Goal: Task Accomplishment & Management: Complete application form

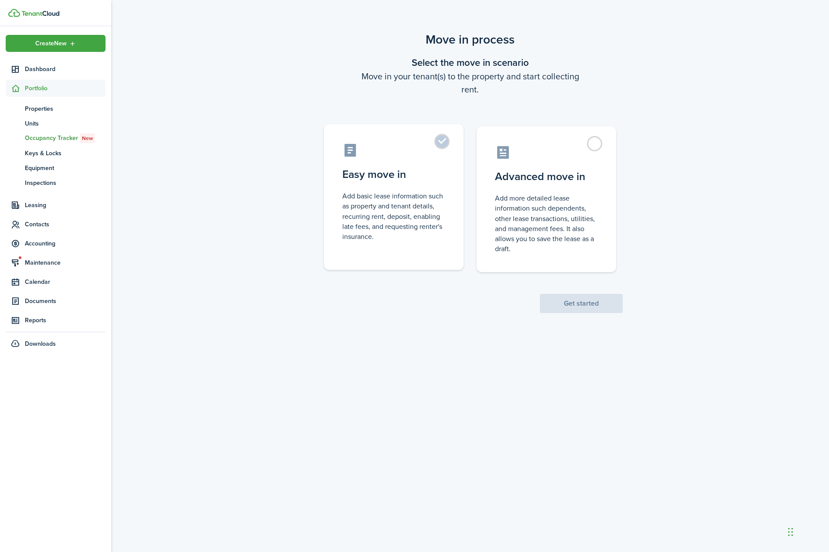
click at [396, 222] on control-radio-card-description "Add basic lease information such as property and tenant details, recurring rent…" at bounding box center [393, 216] width 103 height 51
radio input "true"
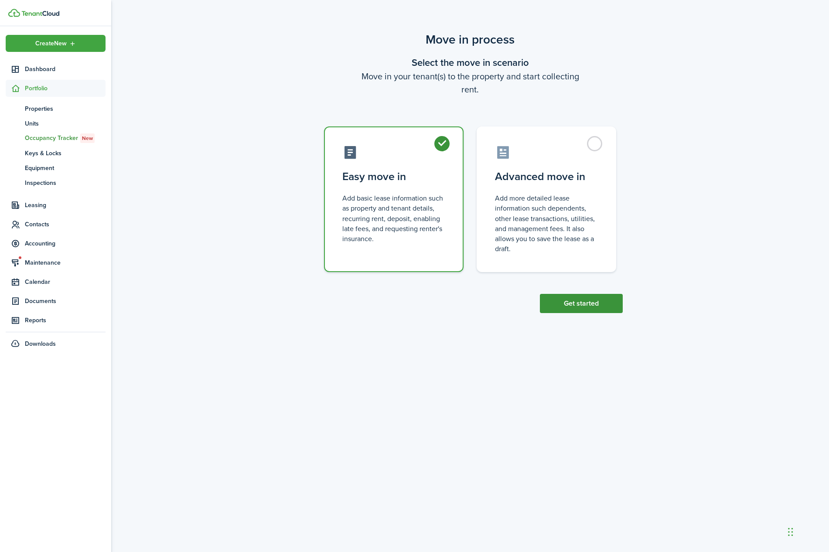
click at [557, 301] on button "Get started" at bounding box center [581, 303] width 83 height 19
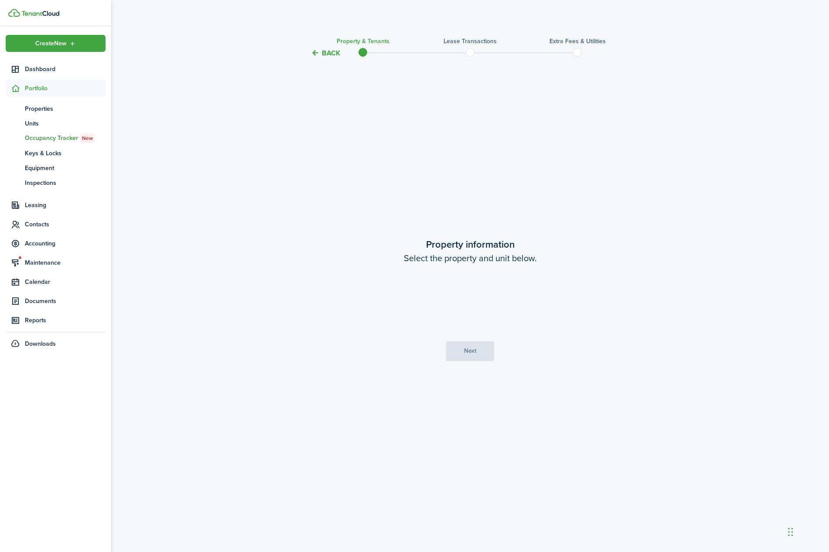
click at [428, 292] on loading-skeleton at bounding box center [470, 299] width 183 height 24
click at [510, 297] on input "Property" at bounding box center [470, 299] width 183 height 24
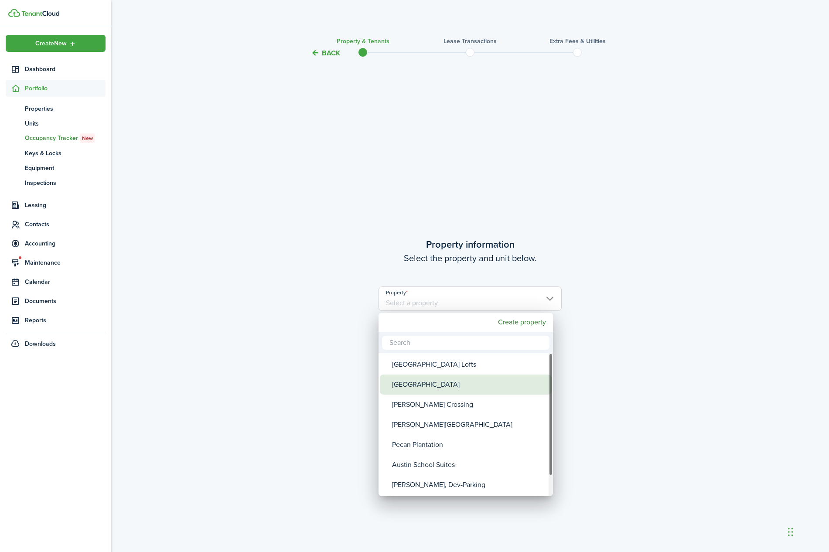
click at [470, 389] on div "[GEOGRAPHIC_DATA]" at bounding box center [469, 385] width 154 height 20
type input "[GEOGRAPHIC_DATA]"
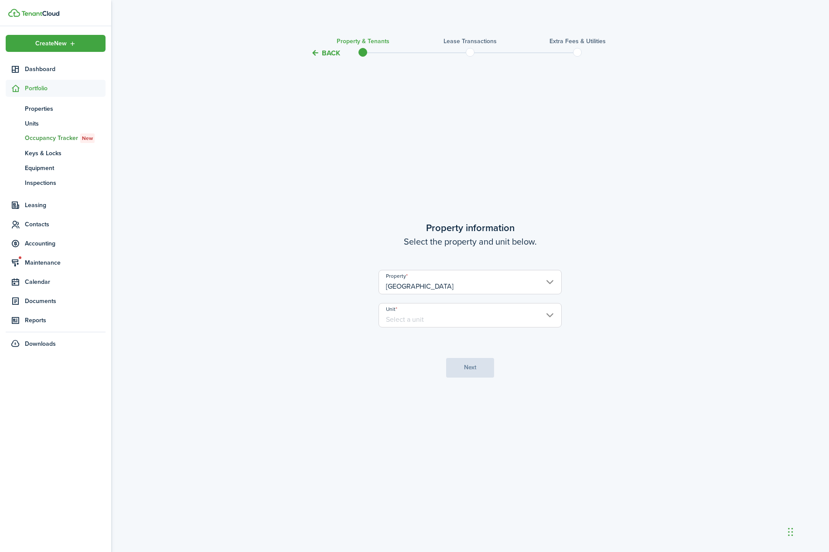
click at [465, 321] on input "Unit" at bounding box center [470, 315] width 183 height 24
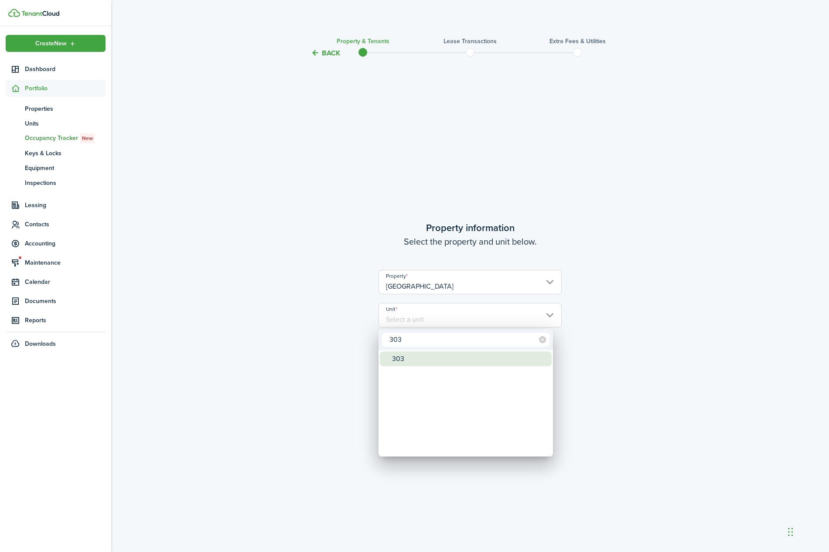
type input "303"
click at [418, 357] on div "303" at bounding box center [469, 359] width 154 height 15
type input "303"
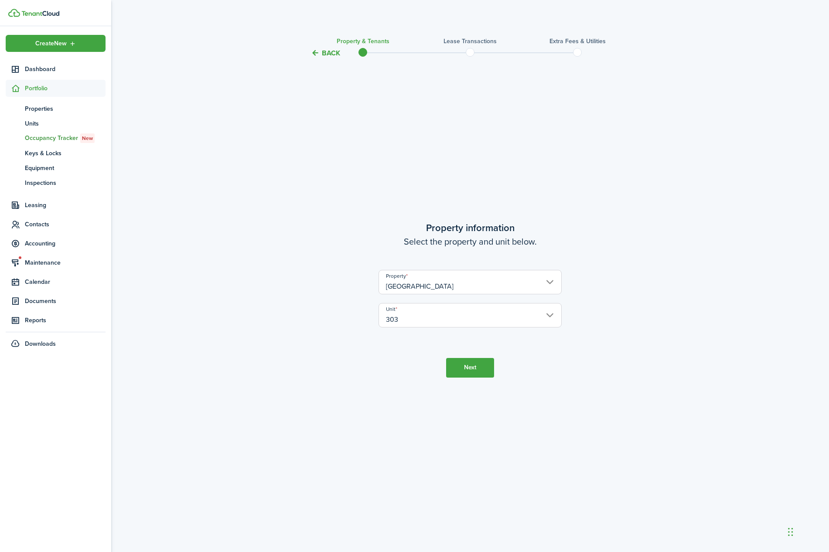
click at [463, 365] on button "Next" at bounding box center [470, 368] width 48 height 20
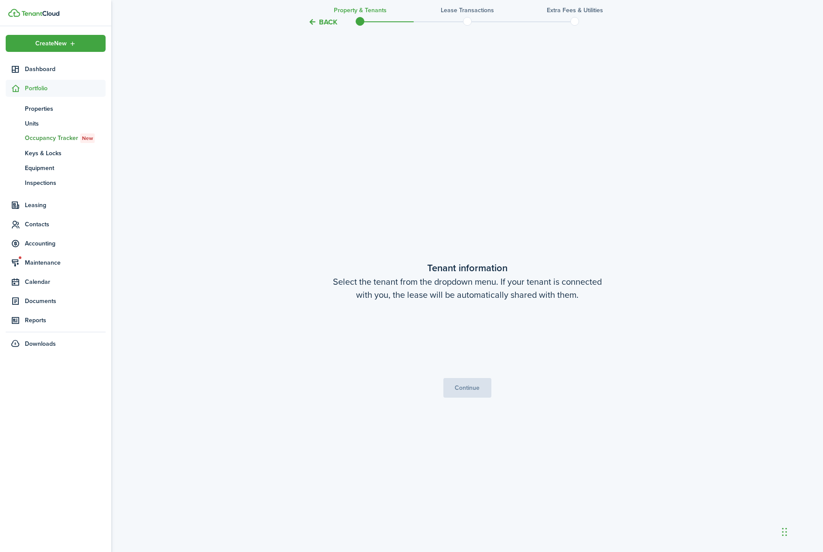
scroll to position [494, 0]
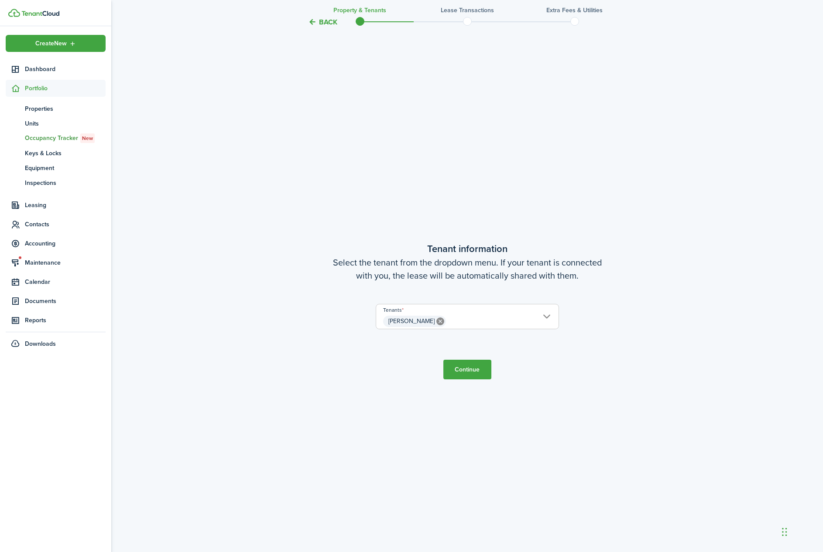
click at [474, 372] on button "Continue" at bounding box center [467, 370] width 48 height 20
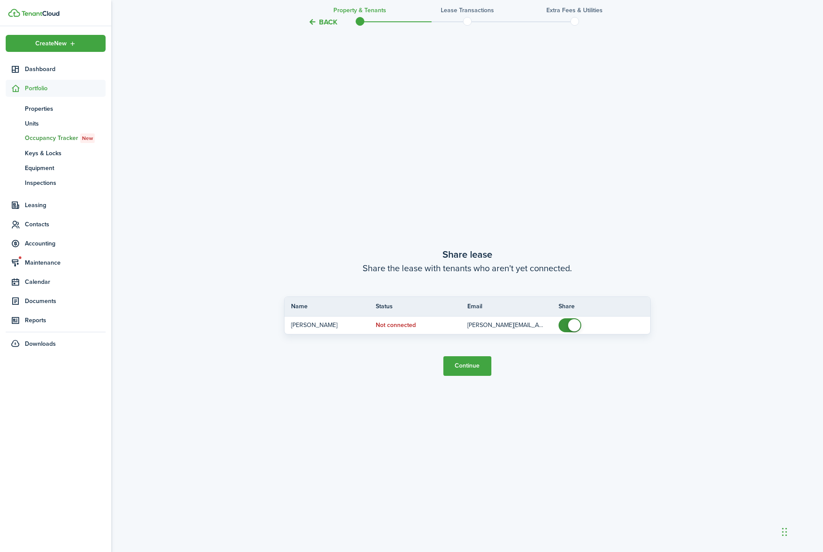
scroll to position [1046, 0]
click at [472, 368] on button "Continue" at bounding box center [467, 365] width 48 height 20
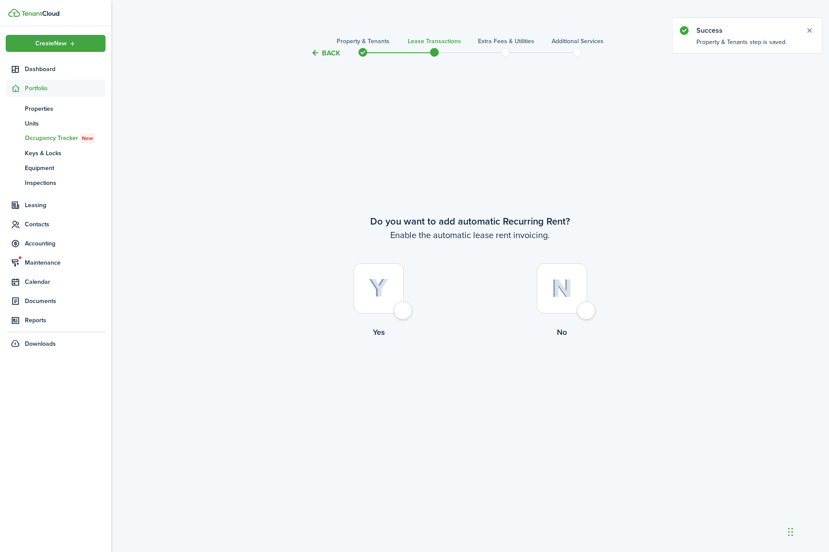
click at [552, 288] on img at bounding box center [562, 288] width 20 height 19
radio input "true"
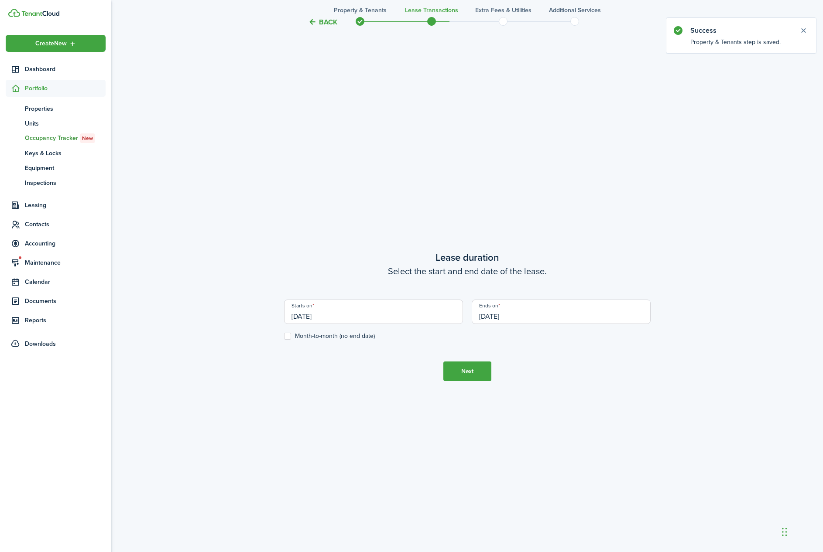
scroll to position [494, 0]
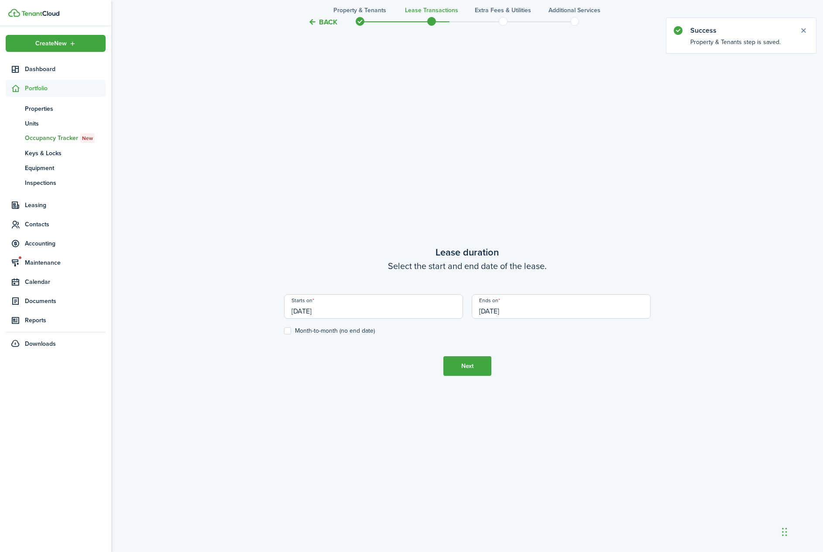
click at [412, 307] on input "[DATE]" at bounding box center [373, 306] width 179 height 24
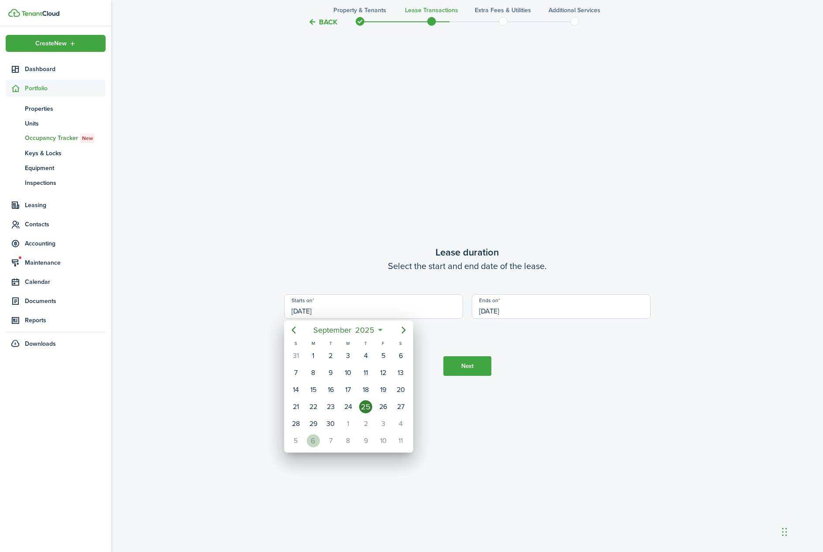
click at [311, 447] on div "6" at bounding box center [313, 440] width 13 height 13
type input "[DATE]"
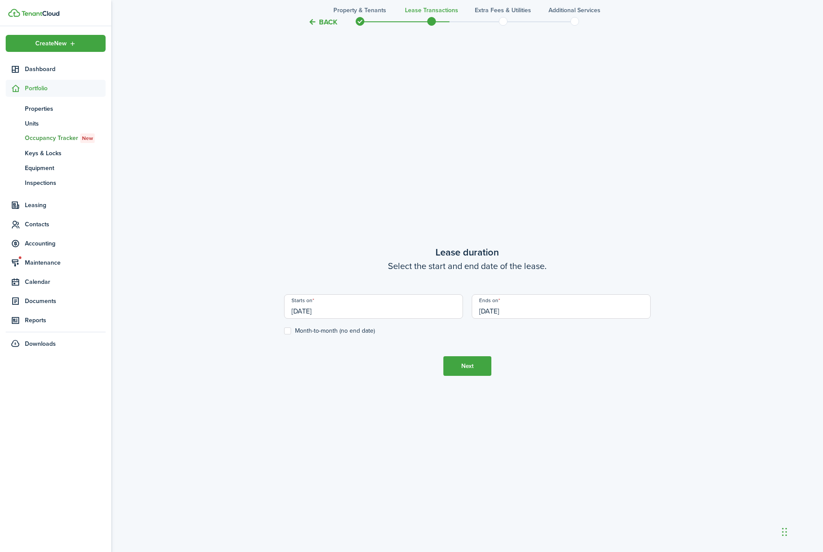
click at [558, 300] on input "[DATE]" at bounding box center [560, 306] width 179 height 24
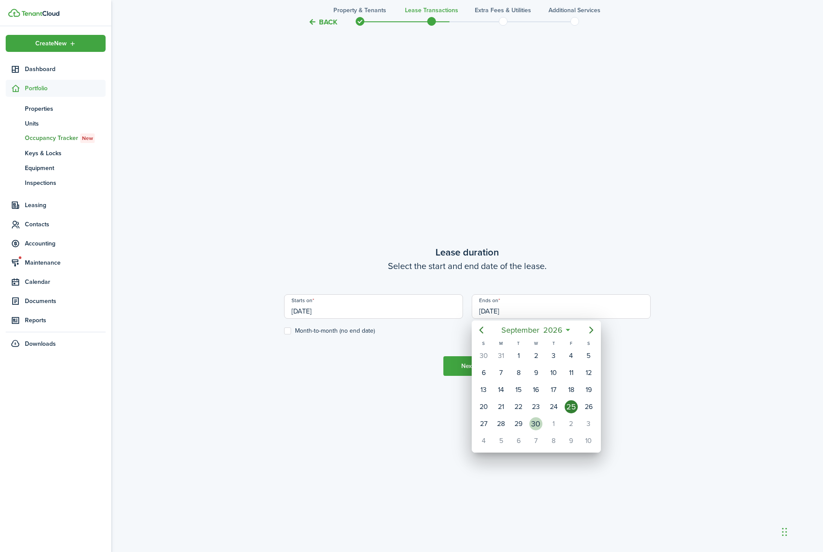
click at [530, 429] on div "30" at bounding box center [535, 424] width 17 height 17
type input "[DATE]"
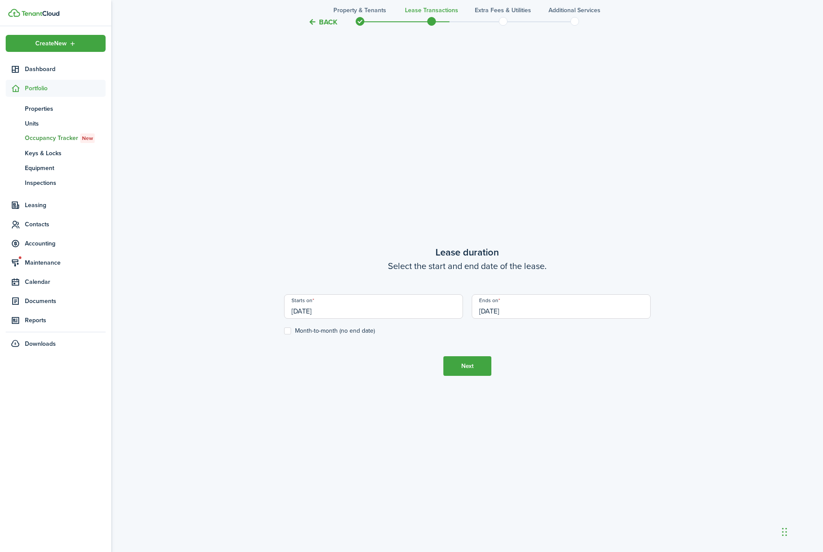
click at [471, 370] on button "Next" at bounding box center [467, 366] width 48 height 20
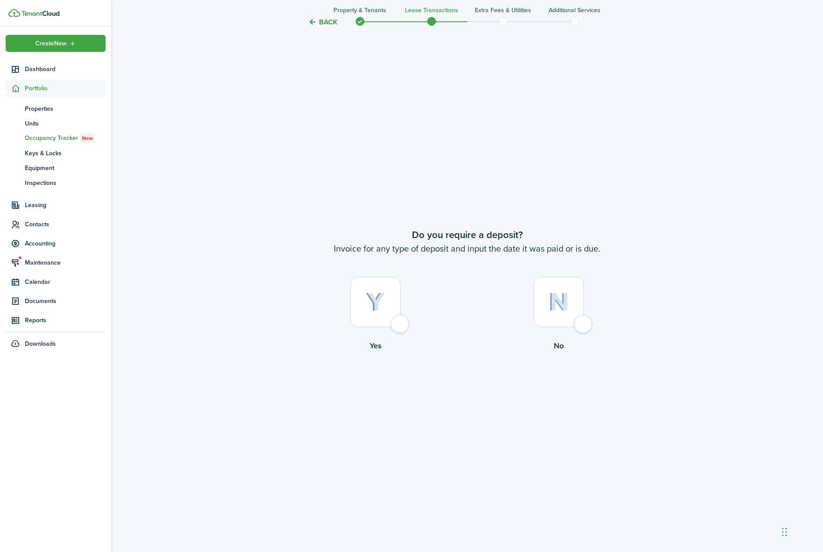
scroll to position [1046, 0]
click at [395, 304] on div at bounding box center [375, 300] width 50 height 50
radio input "true"
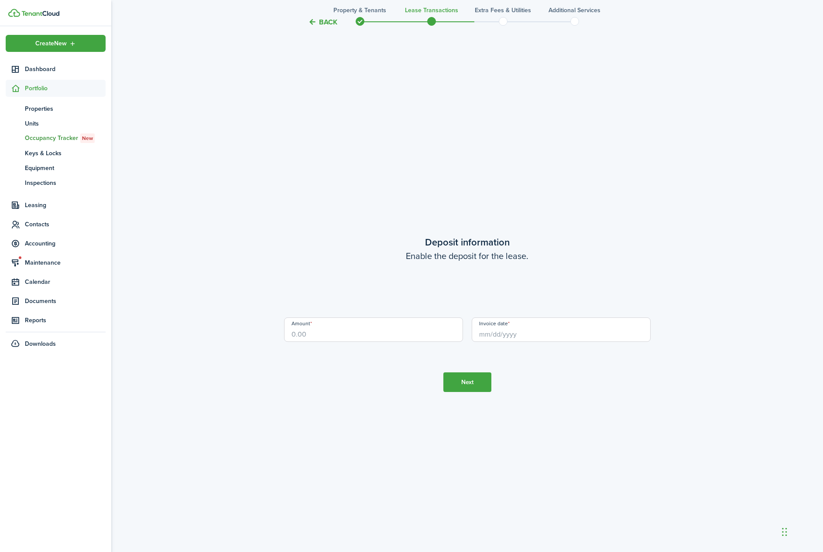
scroll to position [1598, 0]
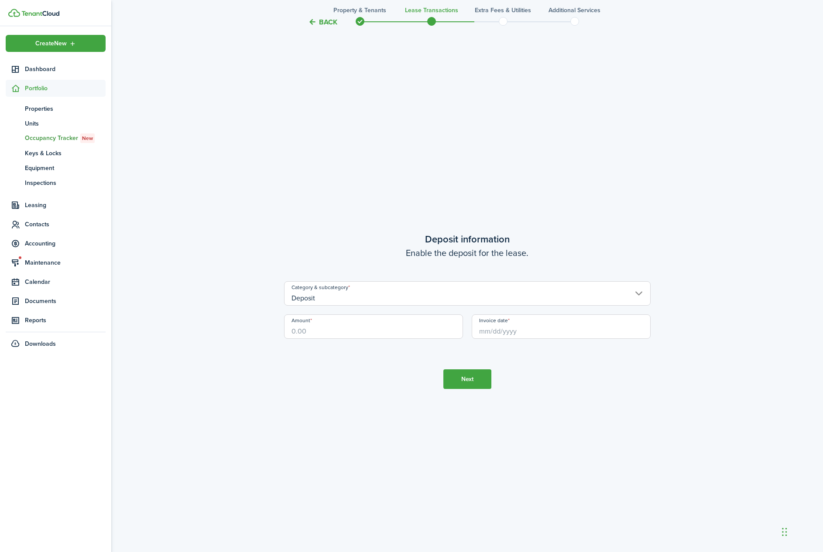
click at [386, 299] on input "Deposit" at bounding box center [467, 293] width 366 height 24
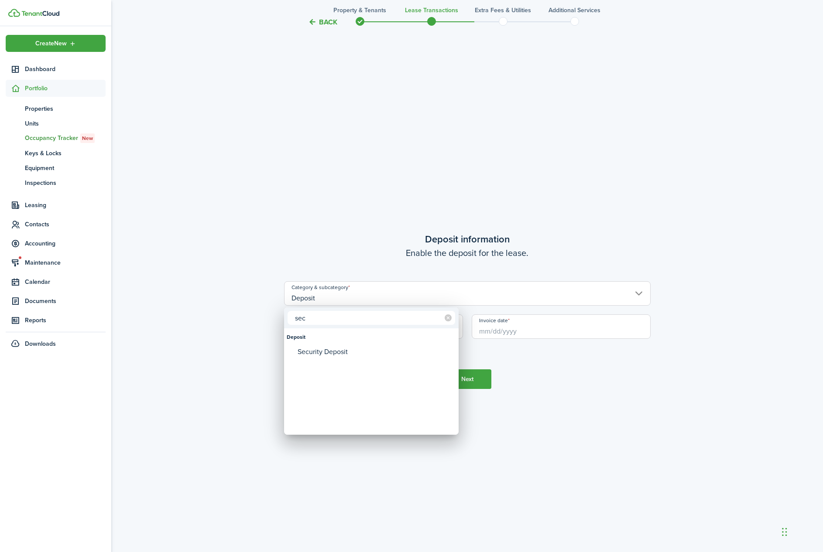
type input "sec"
drag, startPoint x: 366, startPoint y: 342, endPoint x: 362, endPoint y: 347, distance: 5.9
click at [366, 342] on div "Deposit" at bounding box center [371, 337] width 169 height 15
click at [361, 349] on div "Security Deposit" at bounding box center [374, 352] width 154 height 15
type input "Deposit / Security Deposit"
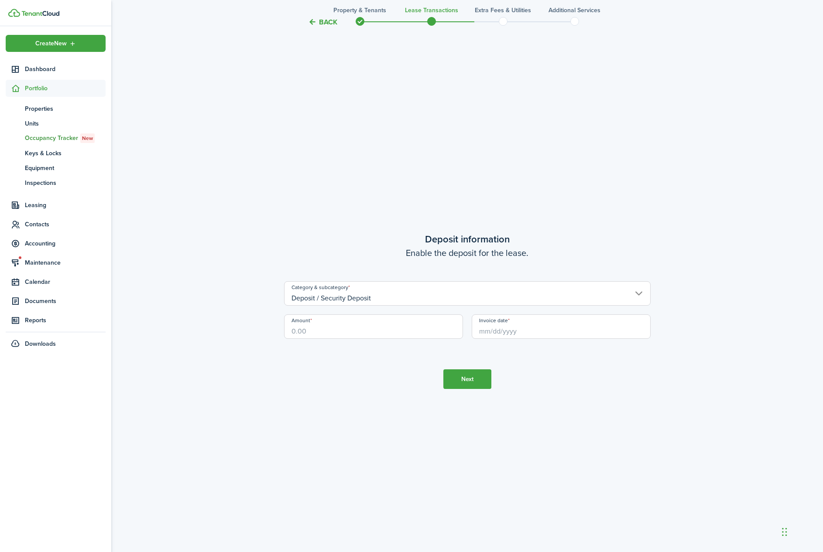
click at [362, 326] on input "Amount" at bounding box center [373, 326] width 179 height 24
type input "$350.00"
click at [503, 329] on input "Invoice date" at bounding box center [560, 326] width 179 height 24
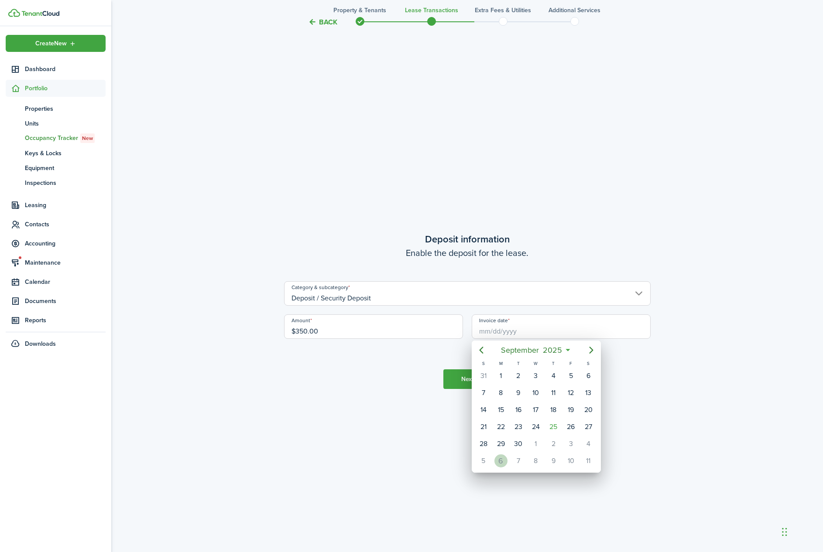
click at [497, 468] on div "6" at bounding box center [500, 461] width 17 height 17
type input "[DATE]"
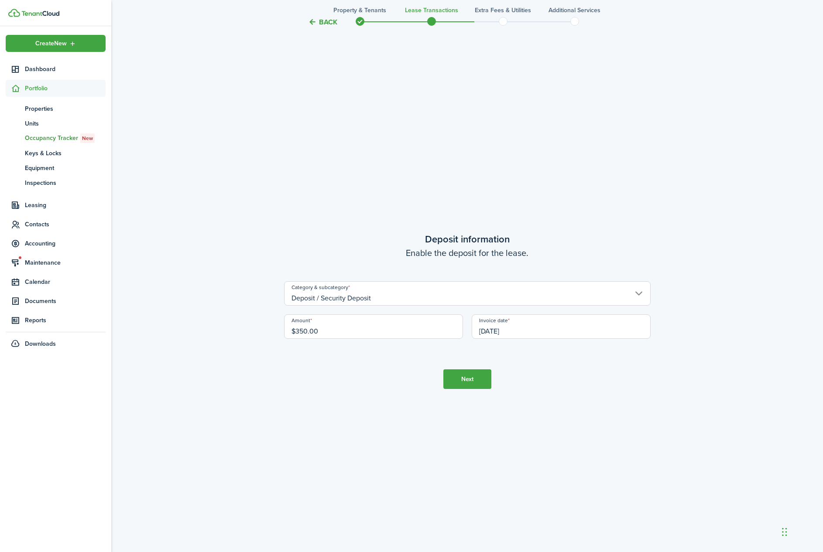
click at [468, 380] on button "Next" at bounding box center [467, 379] width 48 height 20
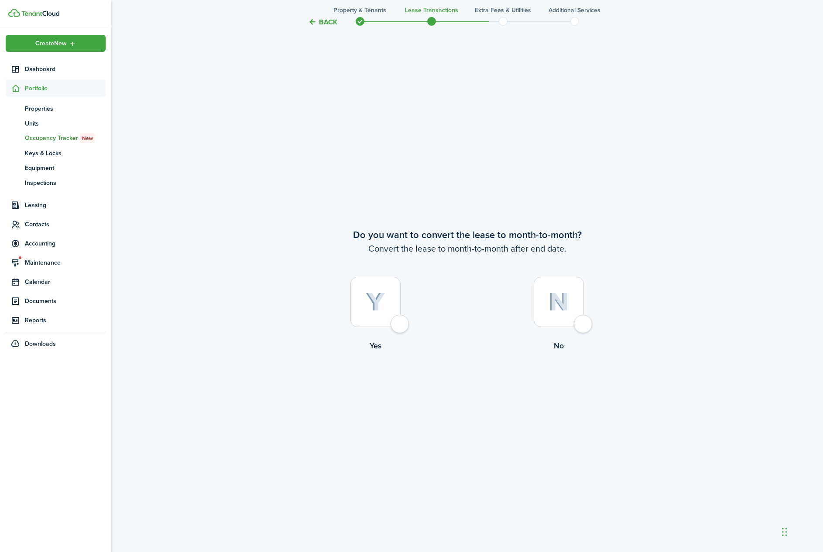
scroll to position [2150, 0]
click at [358, 301] on div at bounding box center [375, 300] width 50 height 50
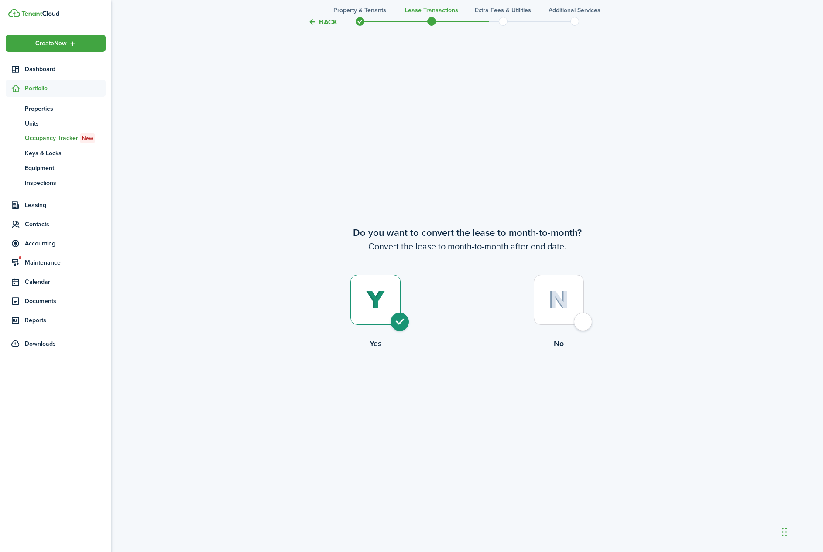
radio input "true"
click at [464, 384] on button "Continue" at bounding box center [467, 386] width 48 height 20
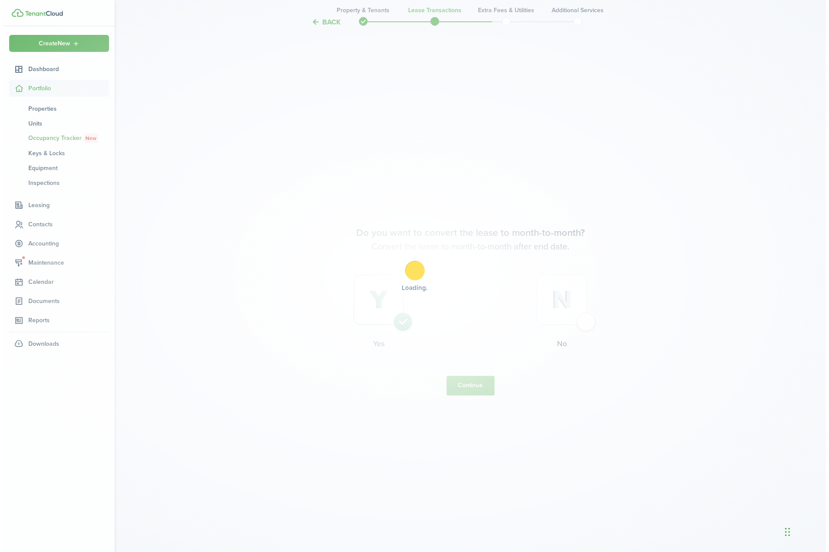
scroll to position [0, 0]
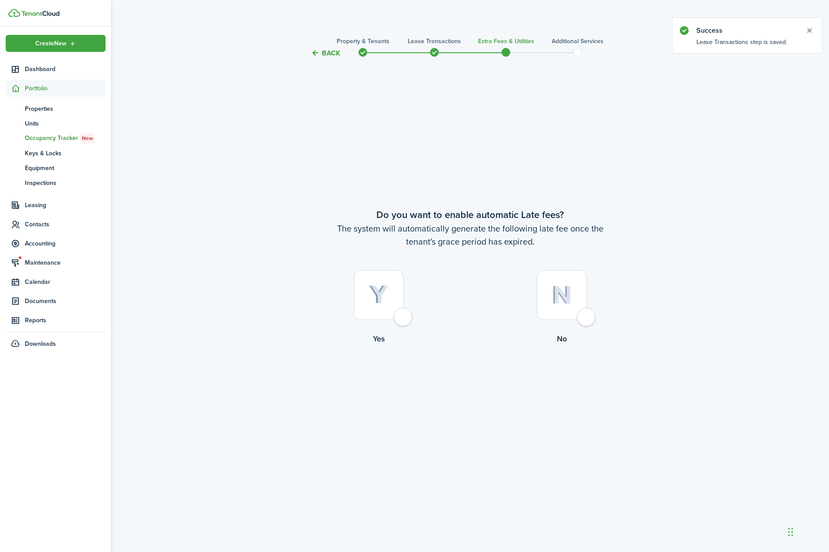
click at [560, 283] on div at bounding box center [562, 295] width 50 height 50
radio input "true"
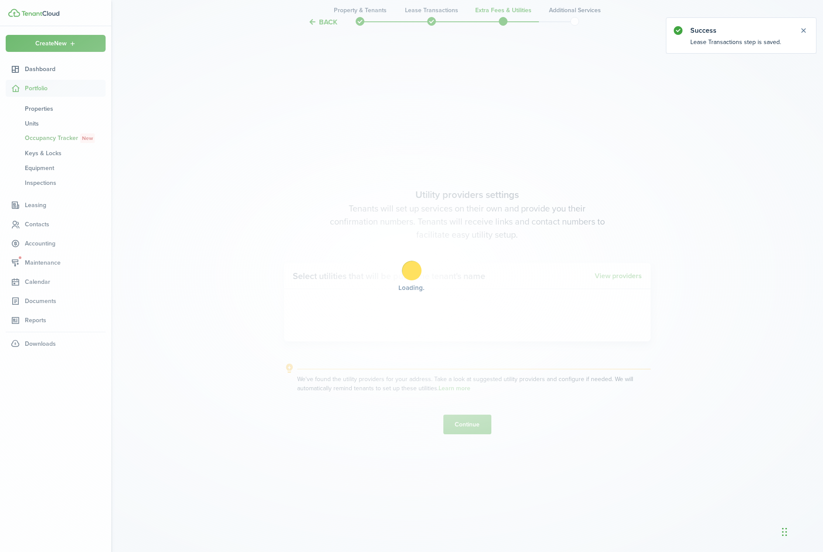
scroll to position [494, 0]
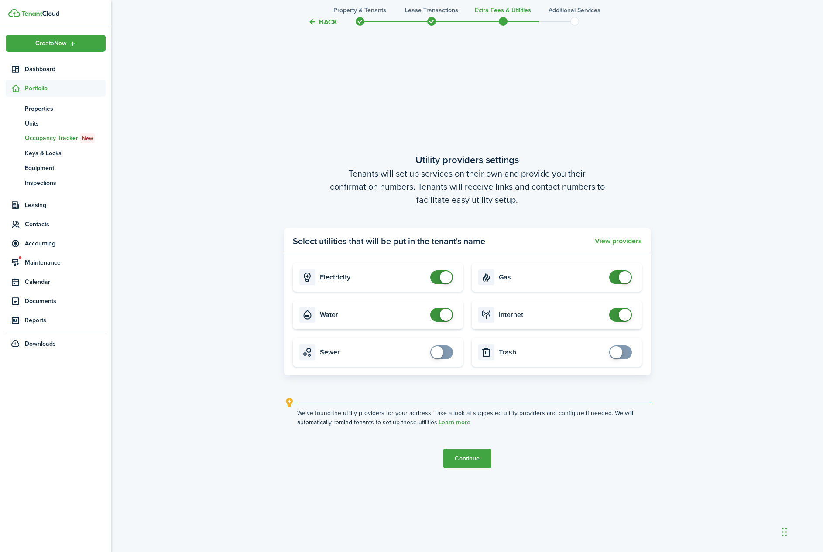
checkbox input "false"
click at [450, 315] on span at bounding box center [446, 315] width 12 height 12
checkbox input "false"
click at [625, 276] on span at bounding box center [624, 277] width 12 height 12
checkbox input "false"
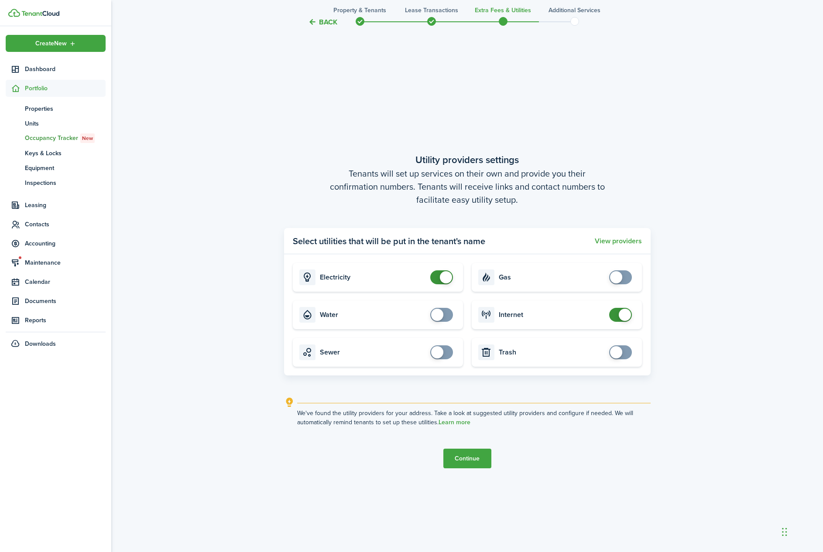
click at [625, 315] on span at bounding box center [624, 315] width 12 height 12
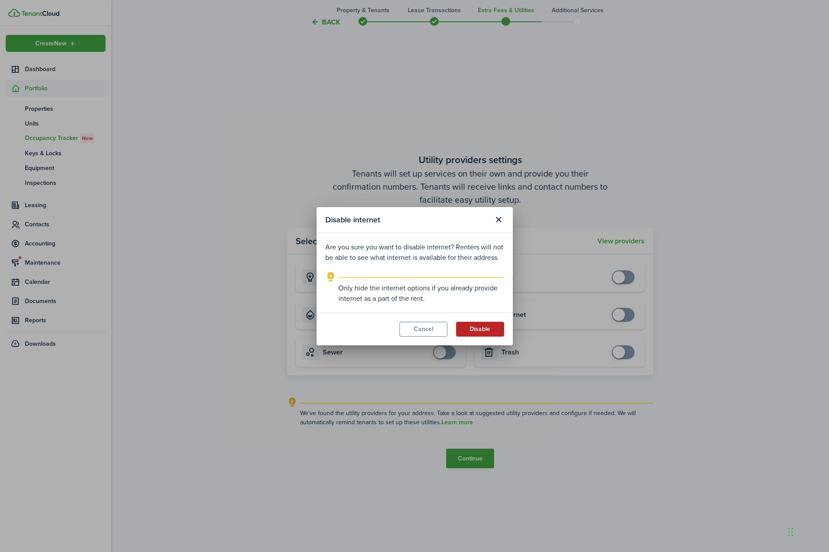
click at [483, 324] on button "Disable" at bounding box center [480, 329] width 48 height 15
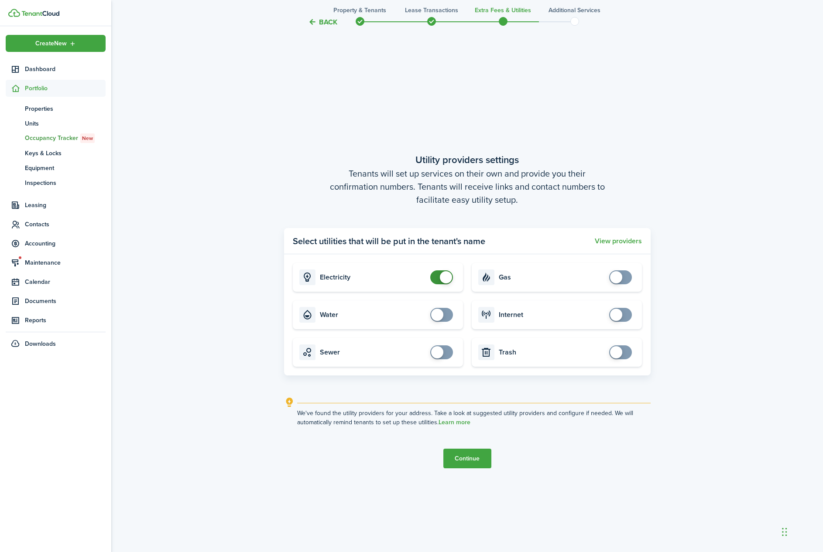
click at [468, 460] on button "Continue" at bounding box center [467, 459] width 48 height 20
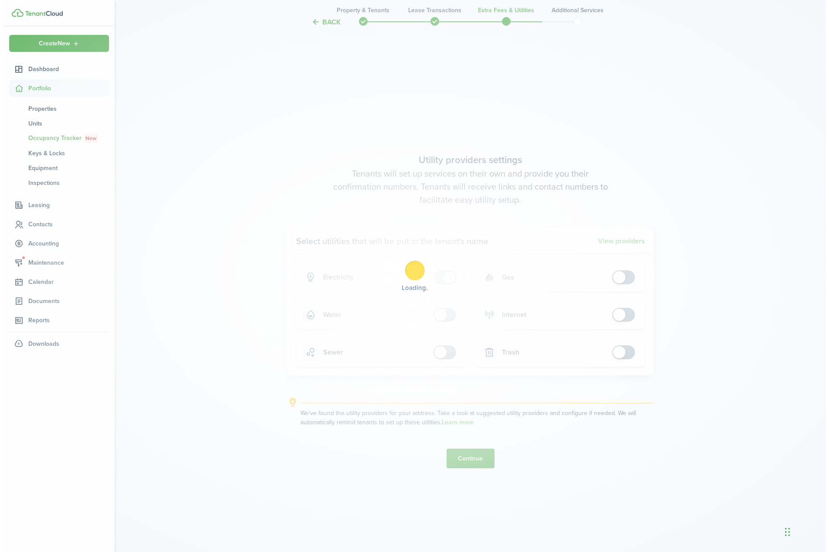
scroll to position [0, 0]
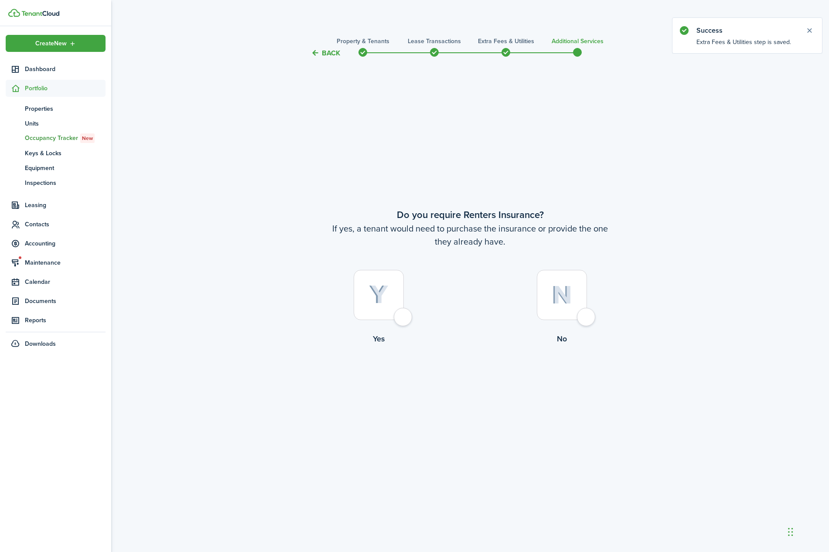
click at [564, 300] on img at bounding box center [562, 295] width 20 height 19
radio input "true"
click at [483, 377] on button "Complete move in" at bounding box center [470, 381] width 64 height 20
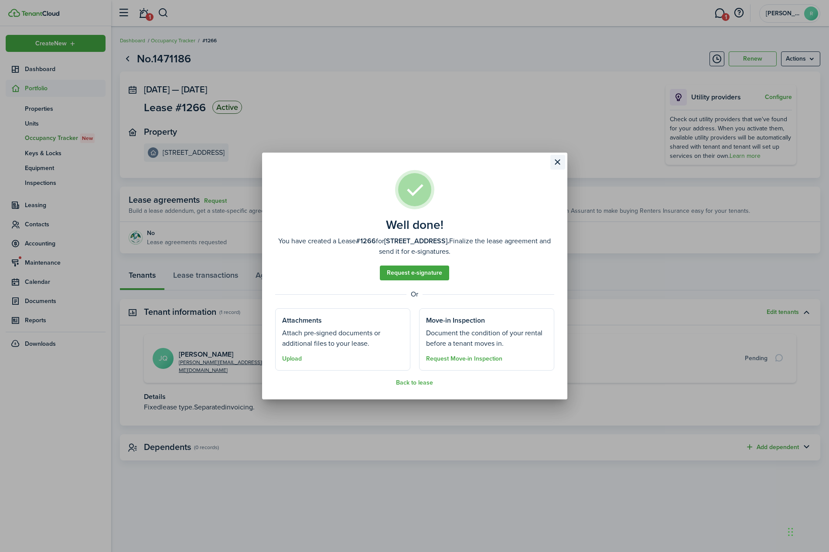
click at [558, 163] on button "Close modal" at bounding box center [557, 162] width 15 height 15
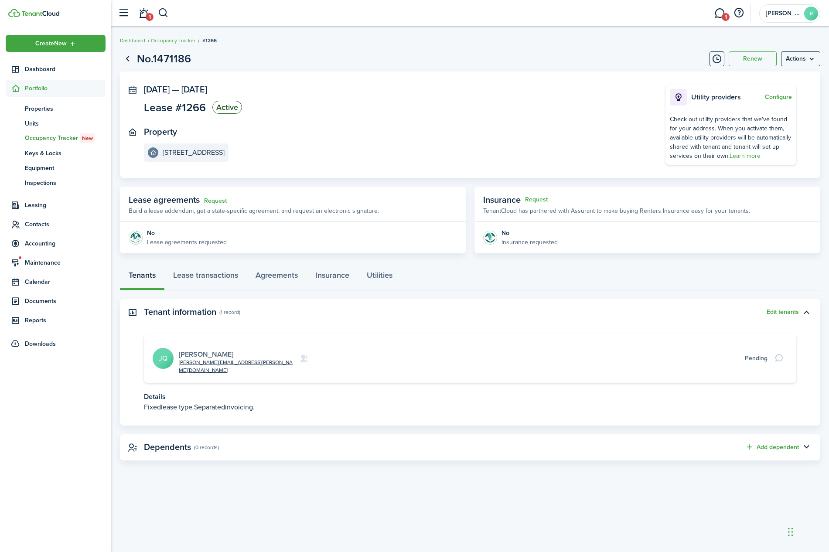
click at [202, 349] on link "[PERSON_NAME]" at bounding box center [206, 354] width 55 height 10
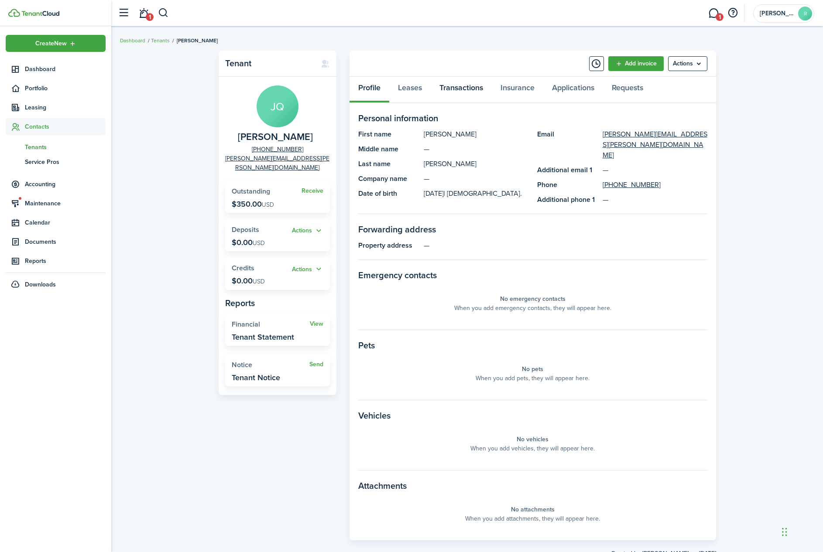
click at [462, 87] on link "Transactions" at bounding box center [460, 90] width 61 height 26
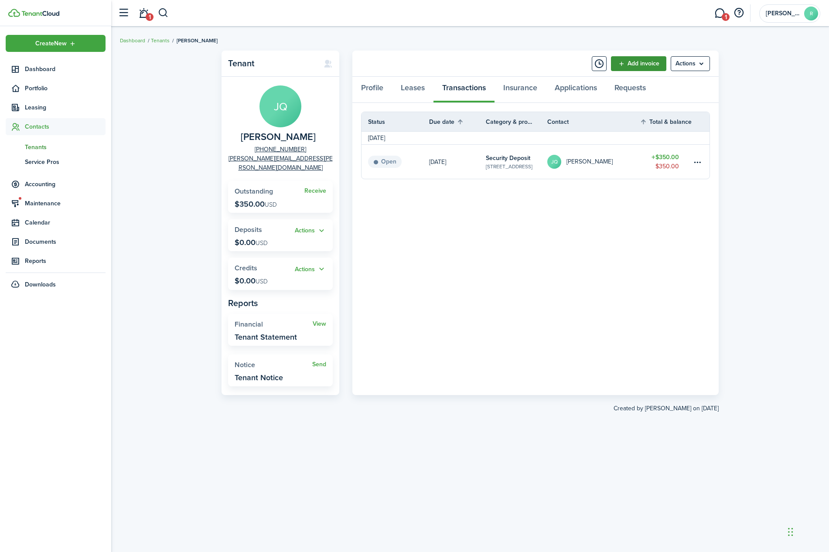
click at [648, 61] on link "Add invoice" at bounding box center [638, 63] width 55 height 15
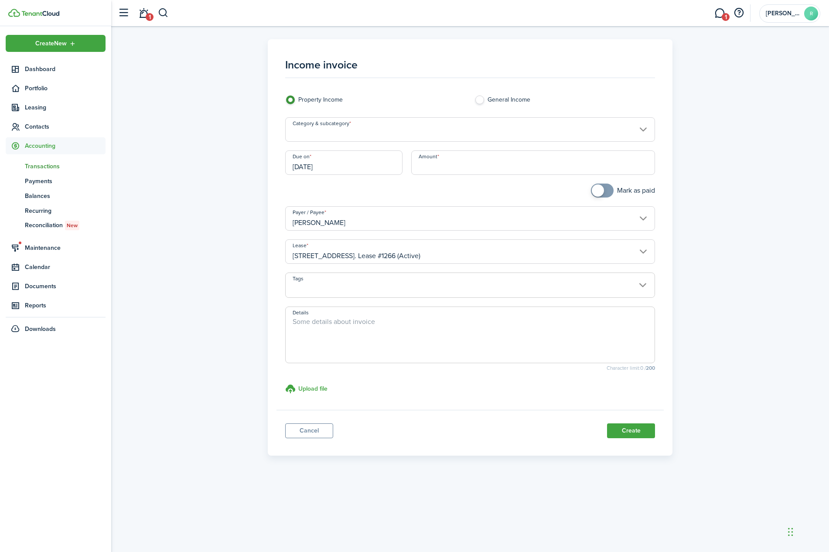
click at [454, 132] on input "Category & subcategory" at bounding box center [470, 129] width 370 height 24
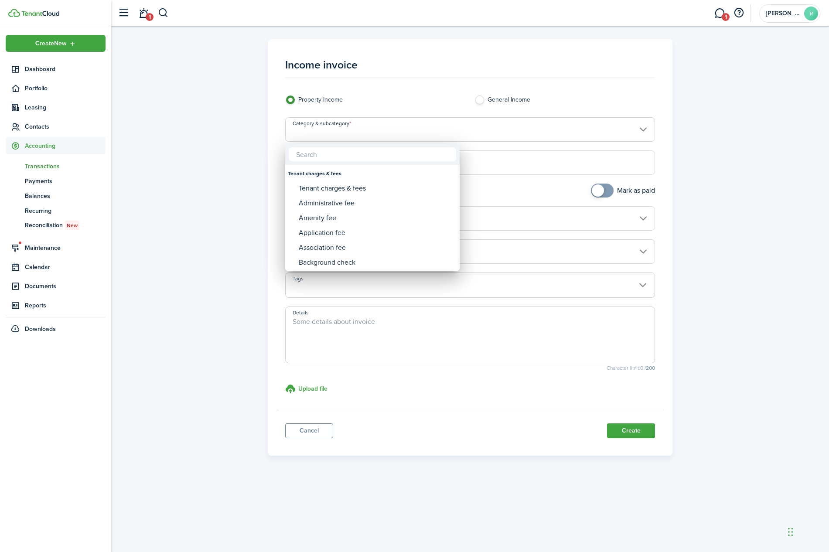
click at [386, 124] on div at bounding box center [414, 276] width 969 height 692
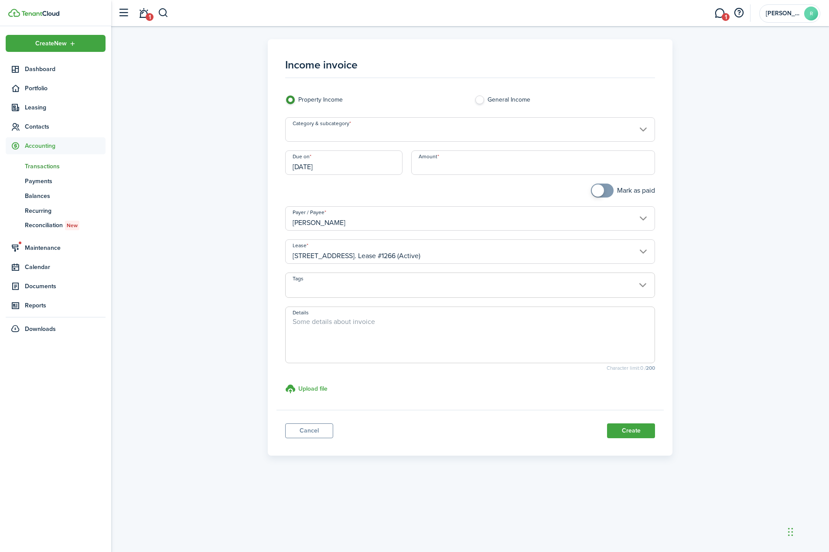
click at [389, 131] on input "Category & subcategory" at bounding box center [470, 129] width 370 height 24
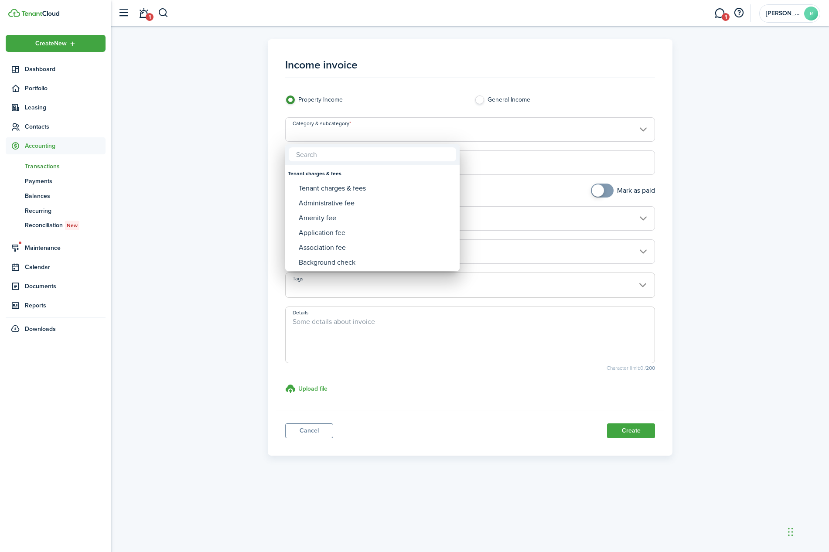
type input "e"
type input "d"
click at [303, 435] on div at bounding box center [414, 276] width 969 height 692
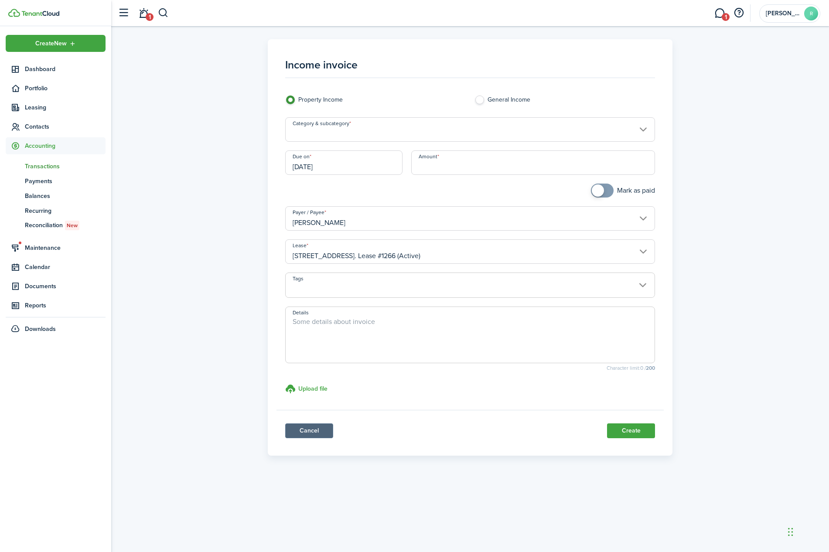
click at [308, 437] on link "Cancel" at bounding box center [309, 430] width 48 height 15
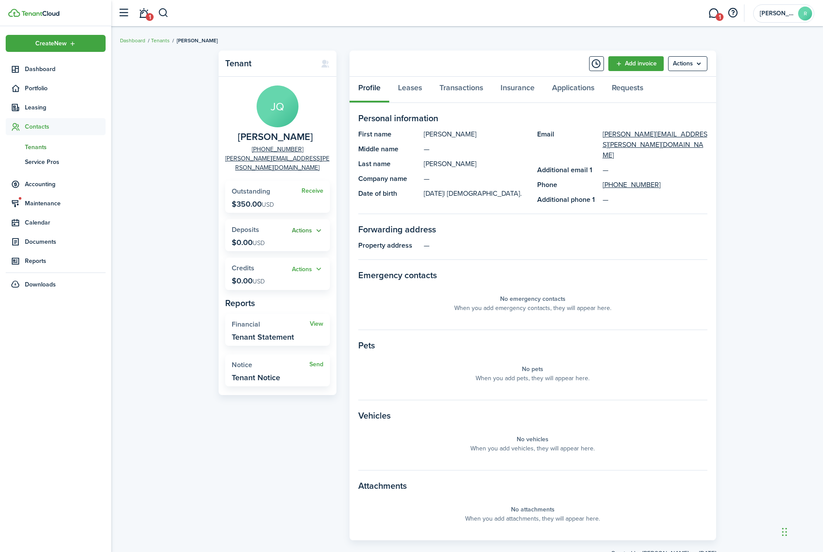
click at [304, 226] on button "Actions" at bounding box center [307, 231] width 31 height 10
click at [284, 237] on link "Add" at bounding box center [285, 237] width 76 height 15
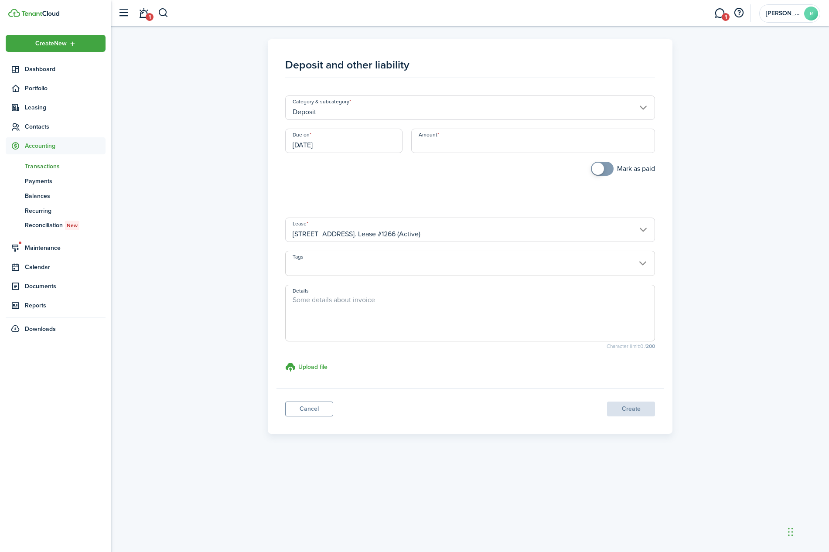
click at [401, 114] on input "Deposit" at bounding box center [470, 108] width 370 height 24
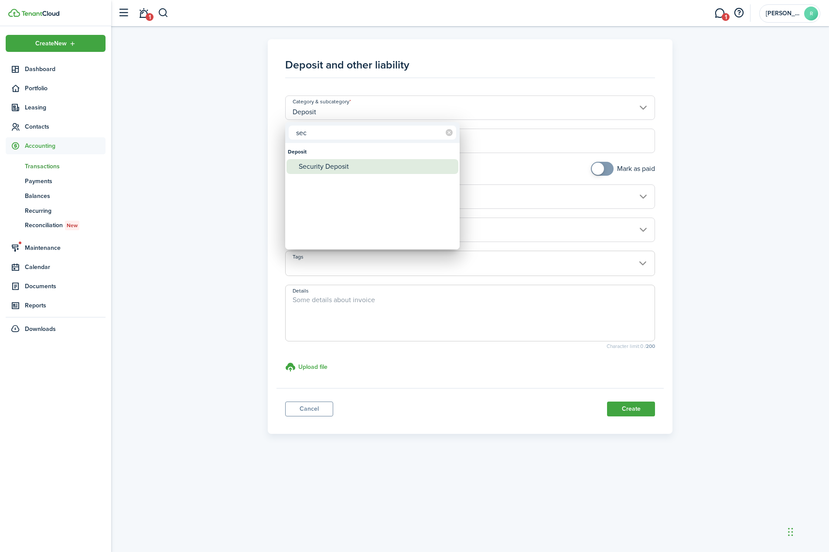
type input "sec"
click at [356, 174] on div "Security Deposit" at bounding box center [376, 166] width 154 height 15
type input "Deposit / Security Deposit"
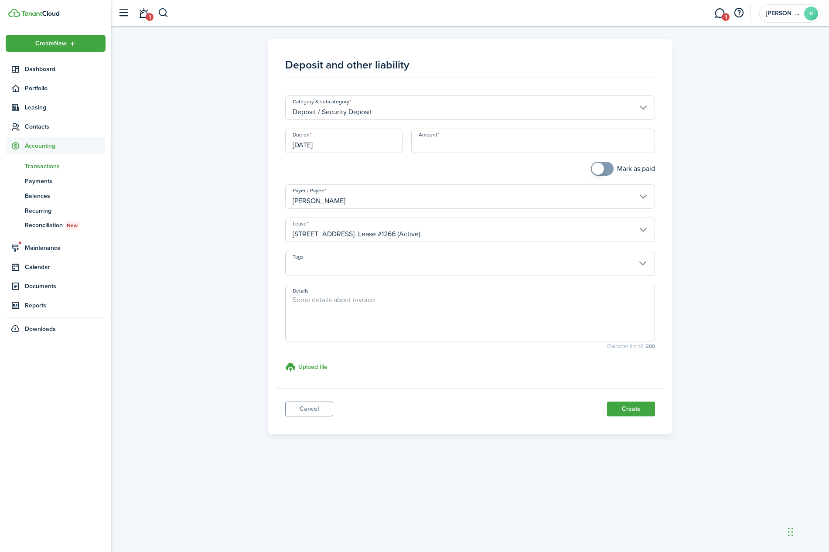
click at [356, 151] on input "[DATE]" at bounding box center [344, 141] width 118 height 24
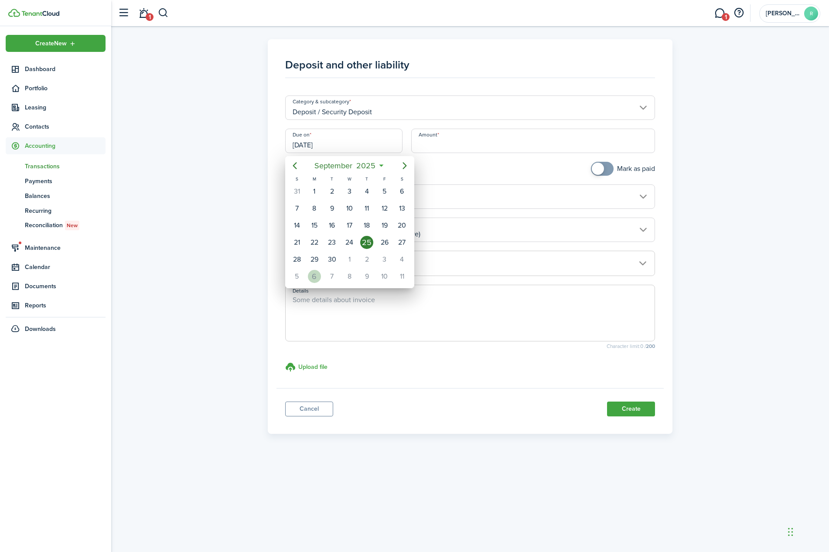
click at [320, 276] on div "6" at bounding box center [314, 276] width 13 height 13
type input "[DATE]"
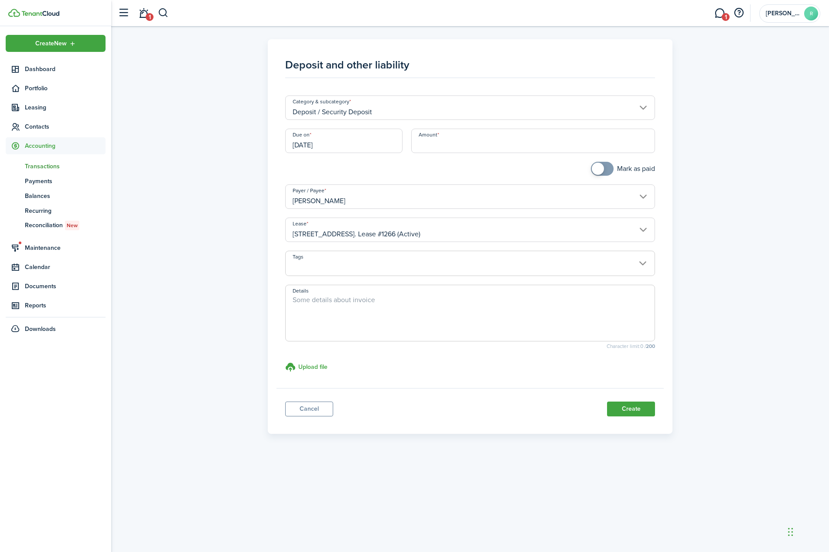
click at [479, 144] on input "Amount" at bounding box center [533, 141] width 244 height 24
type input "$200.00"
click at [354, 322] on textarea "Details" at bounding box center [470, 316] width 369 height 42
type textarea "Required additional deposit"
click at [628, 411] on button "Create" at bounding box center [631, 409] width 48 height 15
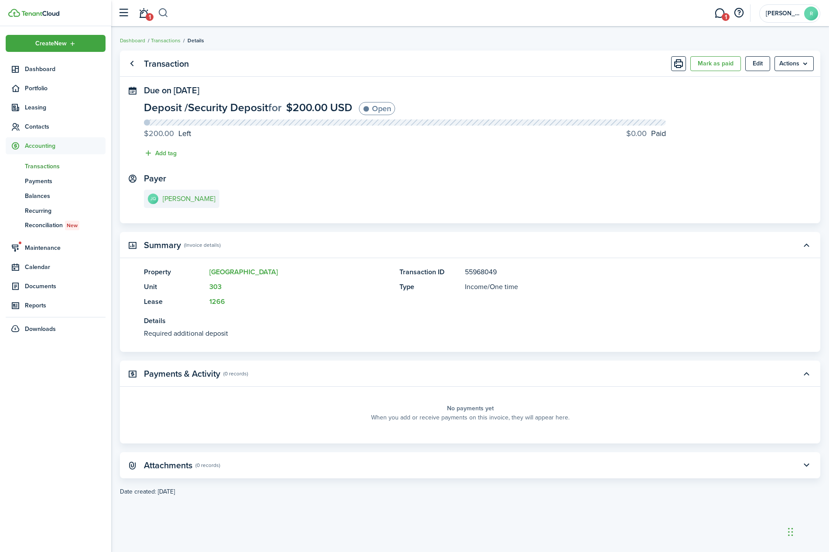
click at [163, 12] on button "button" at bounding box center [163, 13] width 11 height 15
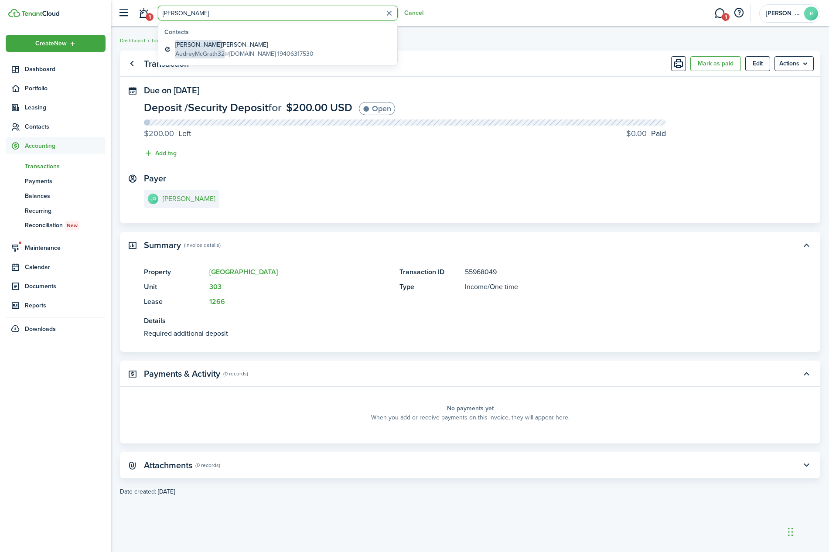
type input "[PERSON_NAME]"
drag, startPoint x: 188, startPoint y: 28, endPoint x: 227, endPoint y: 47, distance: 43.1
click at [227, 47] on global-search-item-title "[PERSON_NAME] [PERSON_NAME]" at bounding box center [244, 44] width 138 height 9
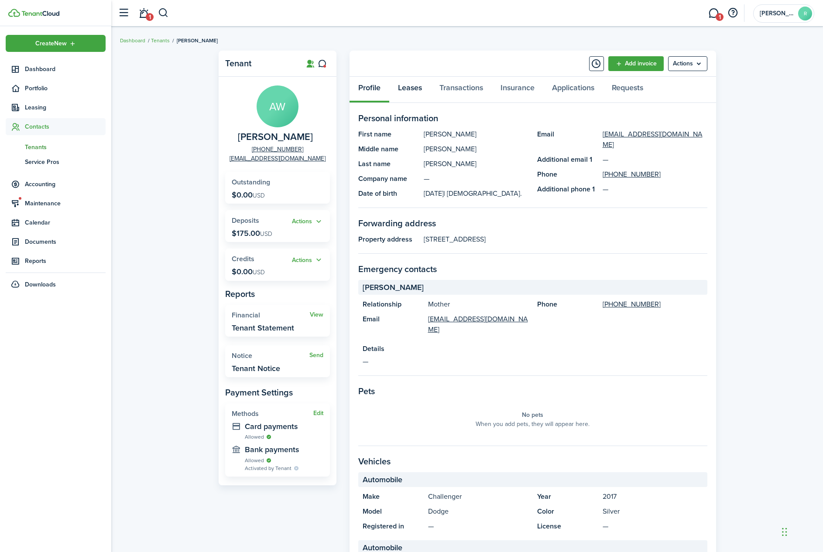
click at [416, 85] on link "Leases" at bounding box center [409, 90] width 41 height 26
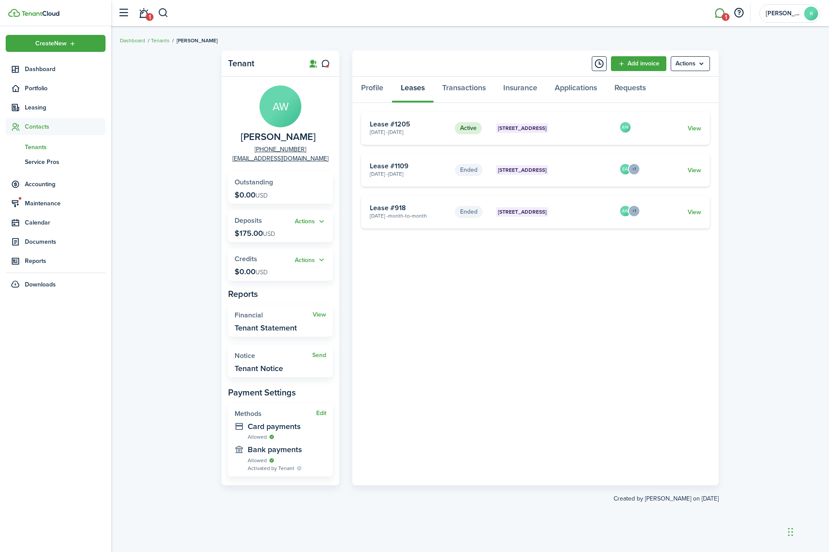
click at [723, 14] on link "1" at bounding box center [719, 13] width 17 height 22
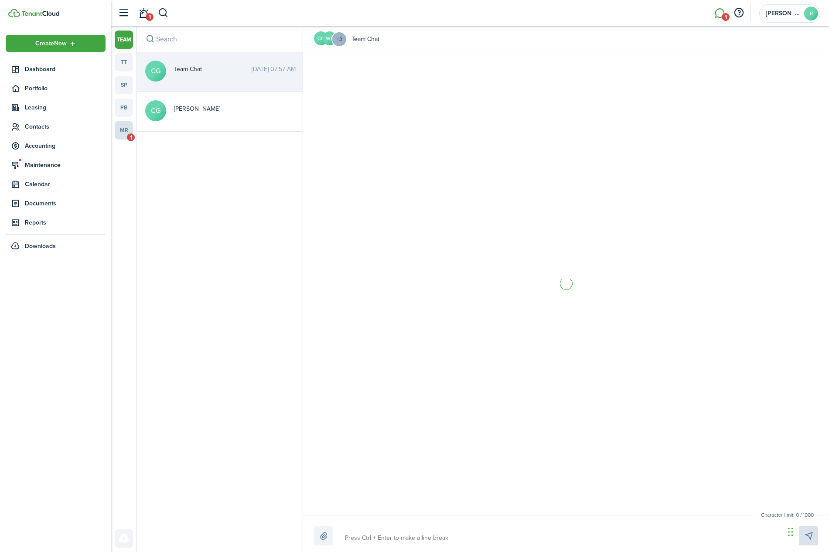
click at [123, 130] on link "mr 1" at bounding box center [124, 130] width 18 height 18
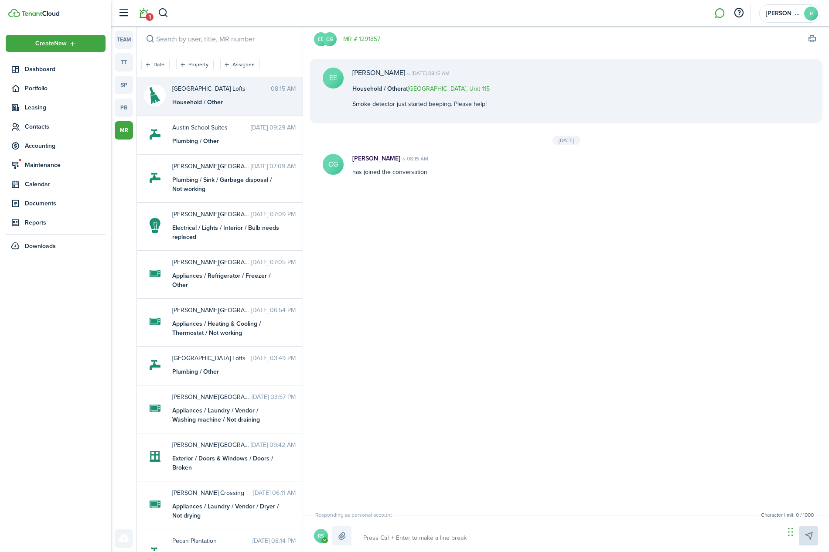
click at [147, 14] on span "1" at bounding box center [150, 17] width 8 height 8
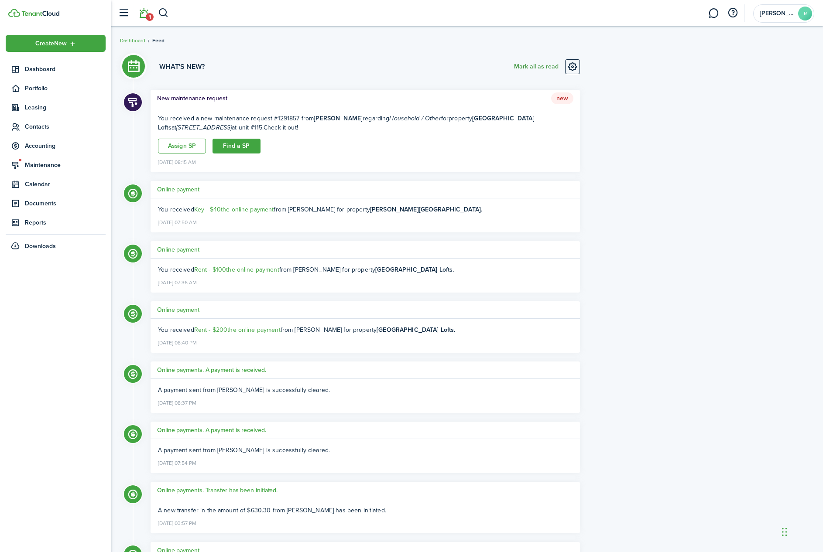
click at [524, 68] on button "Mark all as read" at bounding box center [536, 66] width 44 height 15
